Goal: Navigation & Orientation: Go to known website

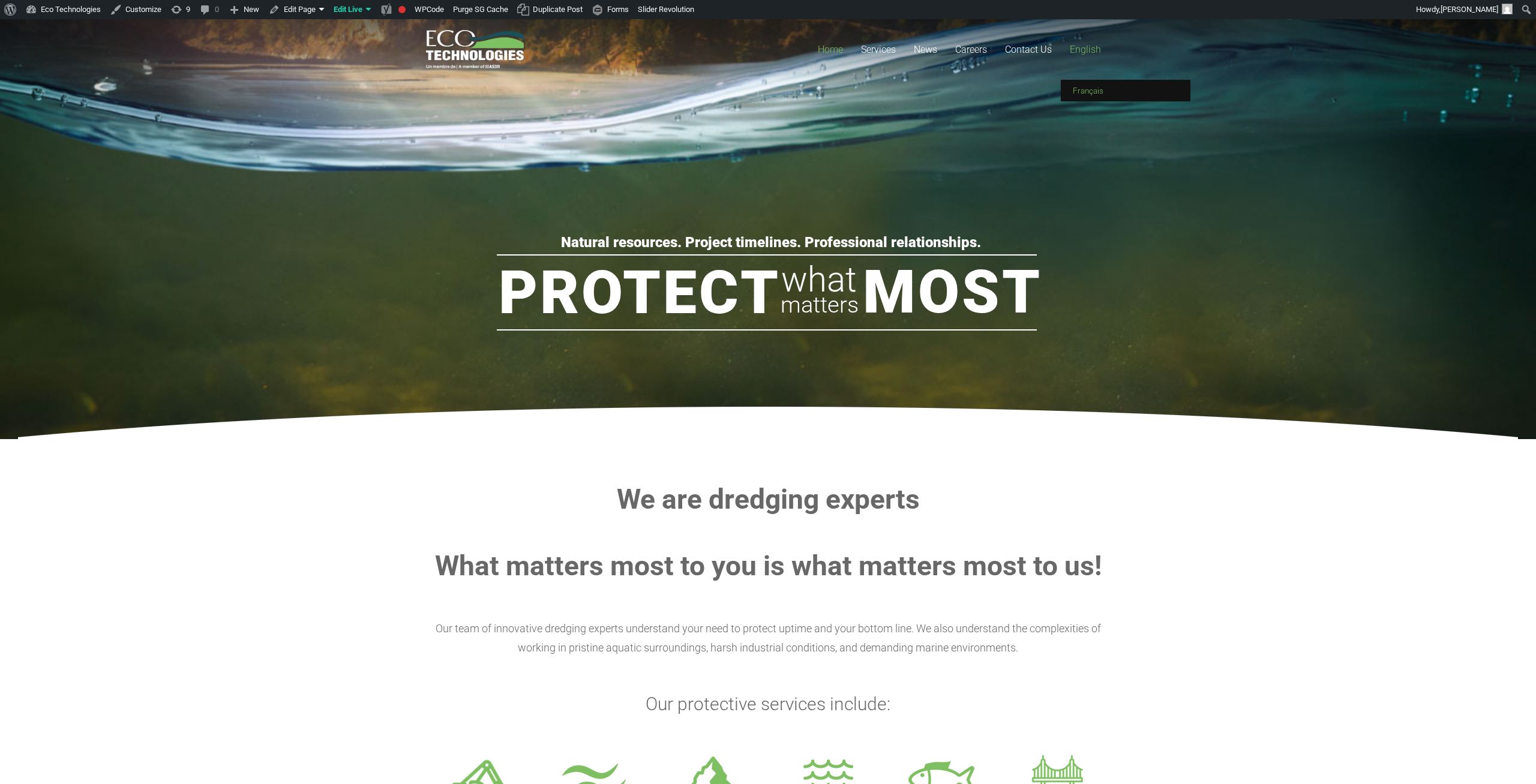
click at [1089, 91] on span "Français" at bounding box center [1088, 91] width 30 height 10
